Goal: Task Accomplishment & Management: Complete application form

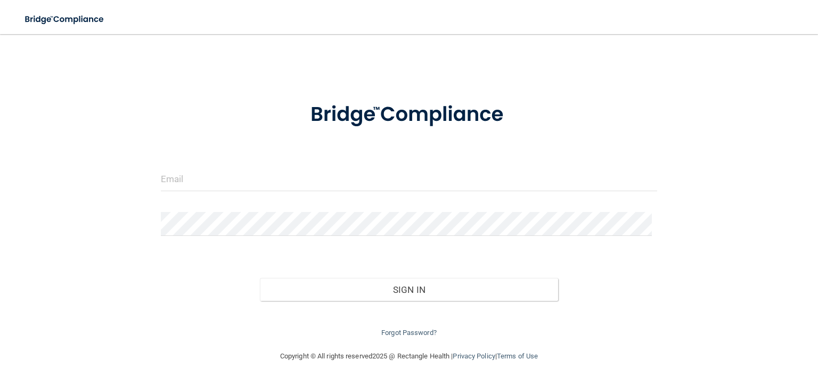
scroll to position [15, 0]
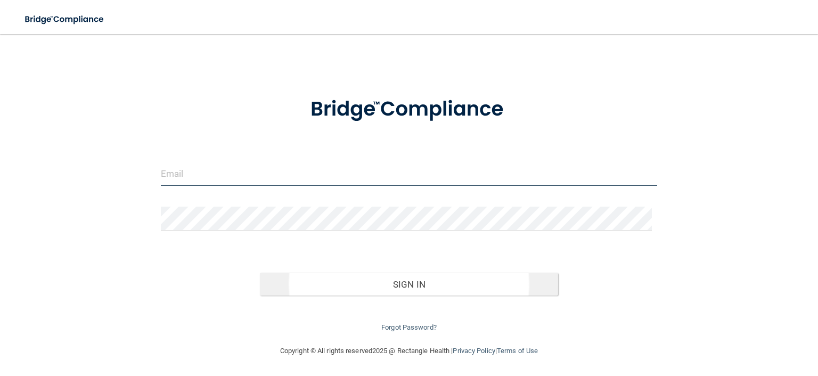
type input "[PERSON_NAME][EMAIL_ADDRESS][DOMAIN_NAME]"
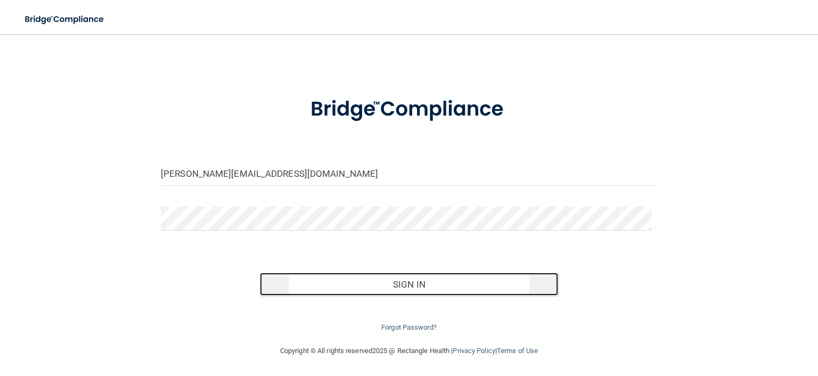
click at [410, 282] on button "Sign In" at bounding box center [409, 284] width 298 height 23
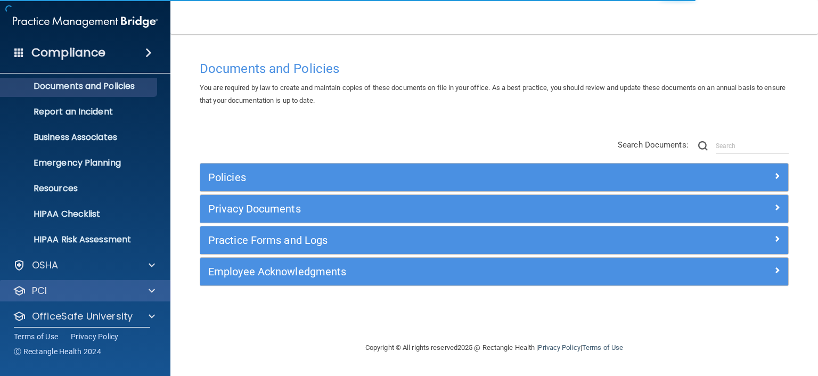
scroll to position [66, 0]
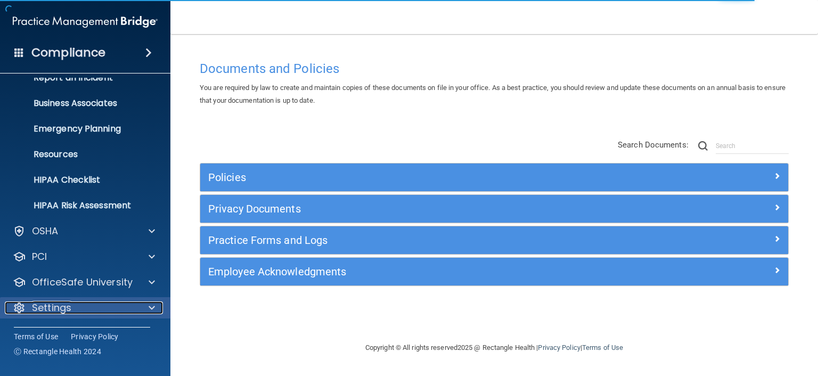
click at [152, 307] on span at bounding box center [152, 307] width 6 height 13
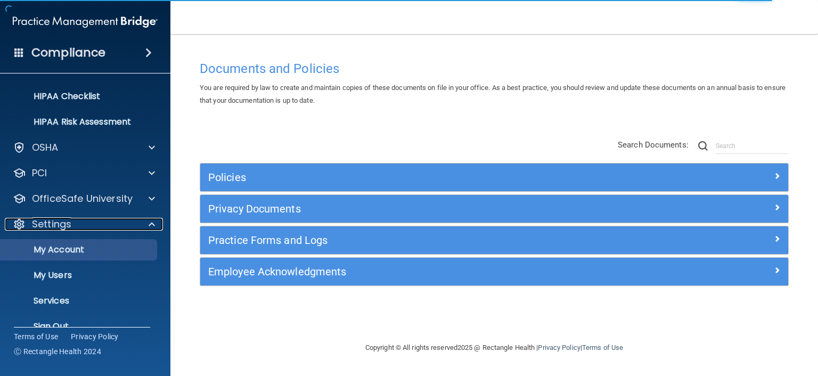
scroll to position [168, 0]
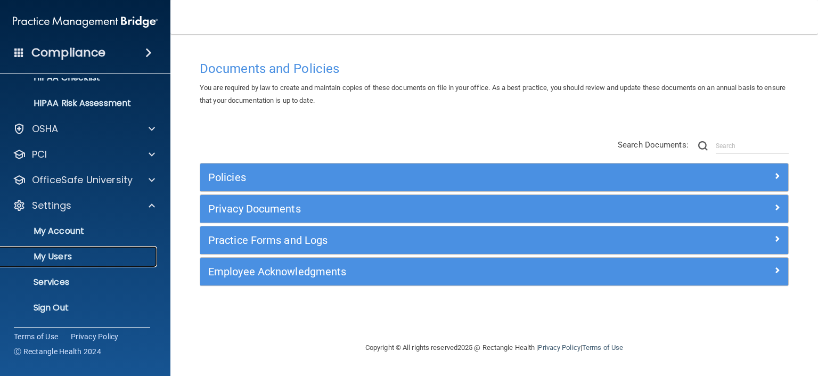
click at [56, 256] on p "My Users" at bounding box center [79, 256] width 145 height 11
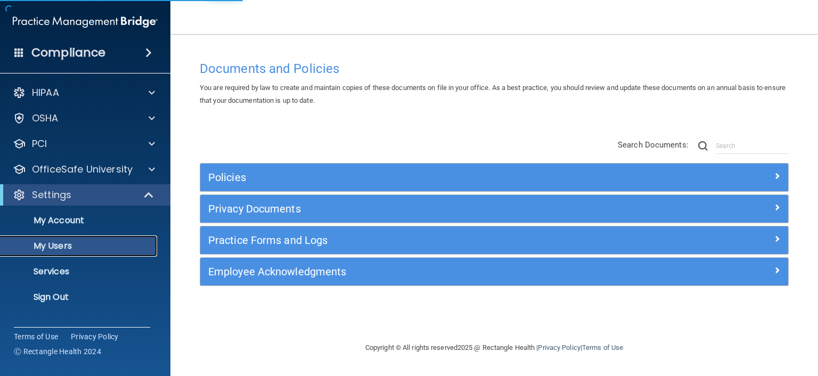
select select "20"
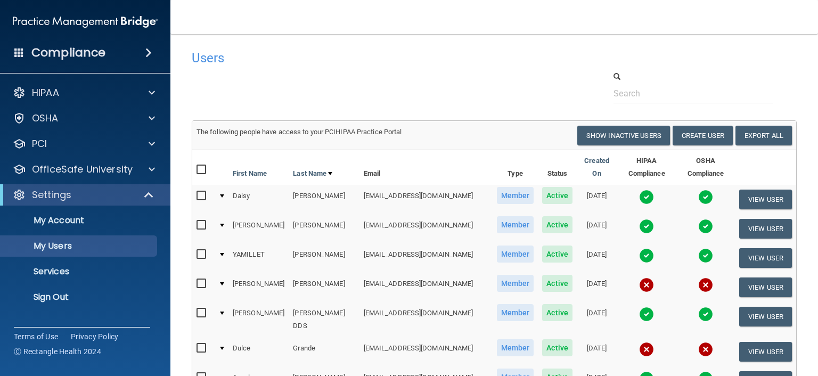
click at [202, 279] on input "checkbox" at bounding box center [202, 283] width 12 height 9
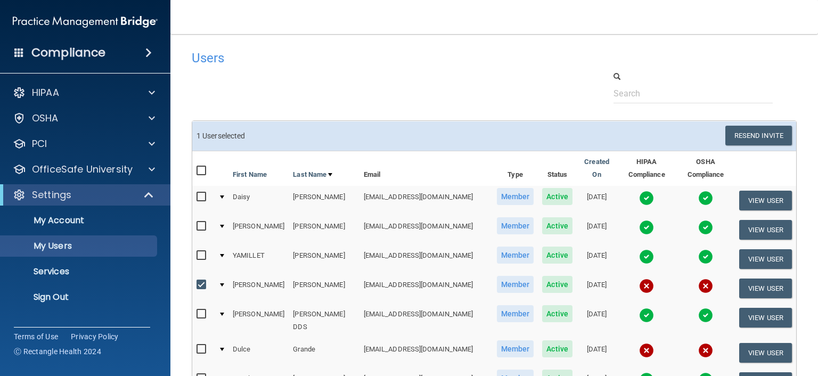
click at [201, 281] on input "checkbox" at bounding box center [202, 285] width 12 height 9
checkbox input "false"
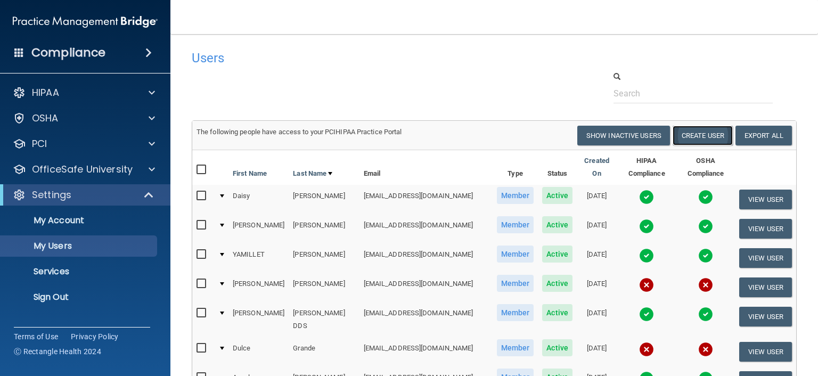
click at [698, 134] on button "Create User" at bounding box center [702, 136] width 60 height 20
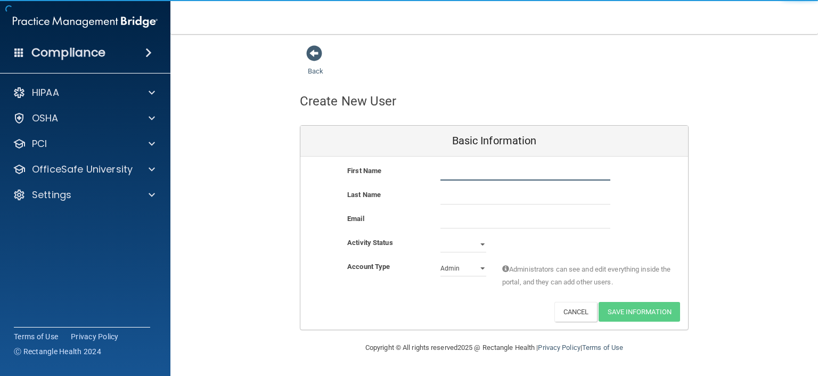
click at [449, 166] on input "text" at bounding box center [525, 172] width 170 height 16
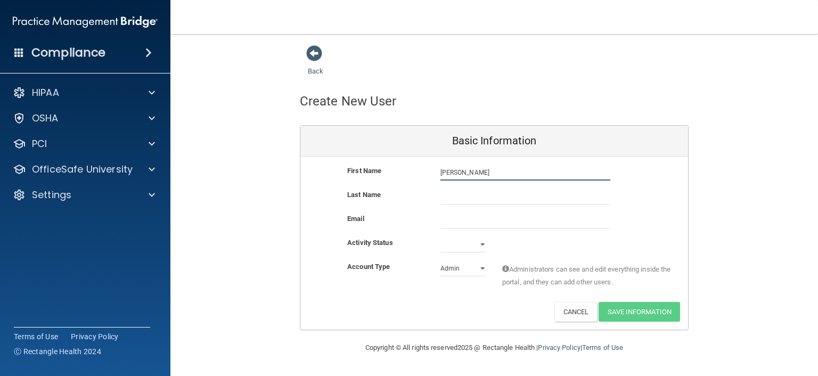
type input "[PERSON_NAME]"
click at [455, 196] on input "text" at bounding box center [525, 196] width 170 height 16
type input "[PERSON_NAME]"
click at [447, 225] on input "email" at bounding box center [525, 220] width 170 height 16
